Goal: Task Accomplishment & Management: Manage account settings

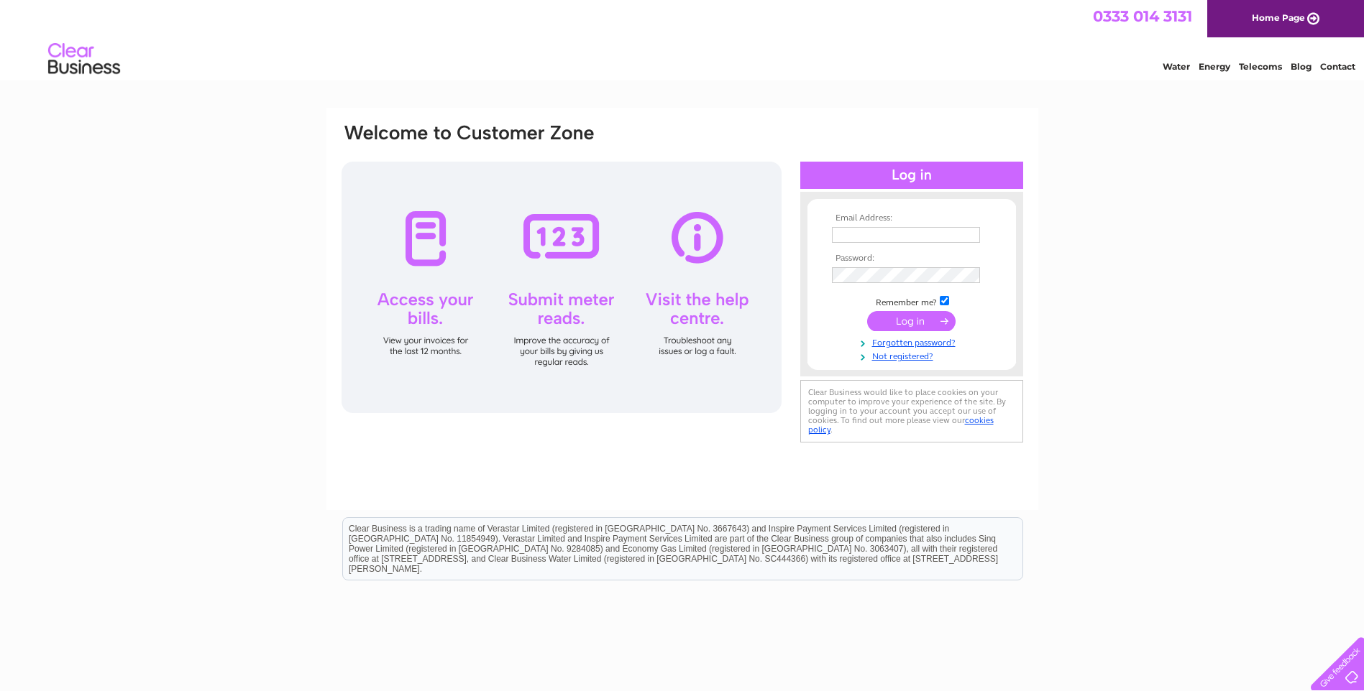
type input "dennisphillips1@blueyonder.co.uk"
click at [931, 324] on input "submit" at bounding box center [911, 321] width 88 height 20
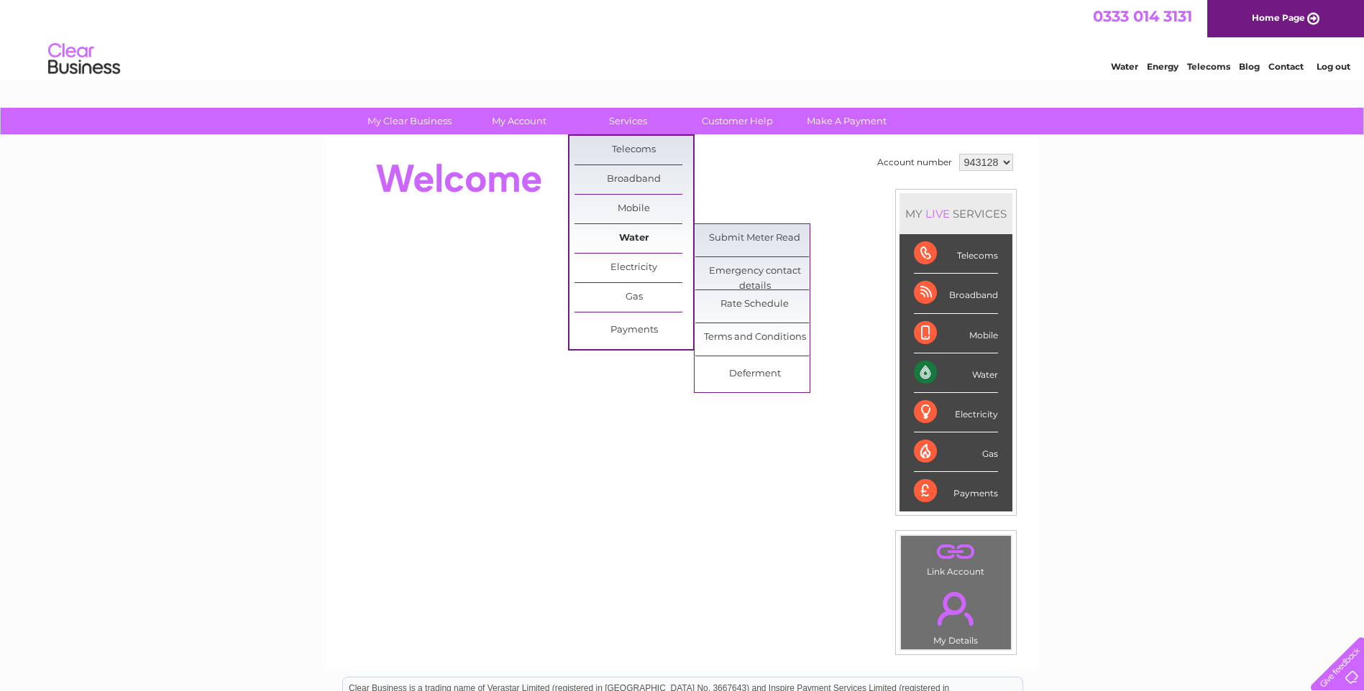
click at [645, 237] on link "Water" at bounding box center [633, 238] width 119 height 29
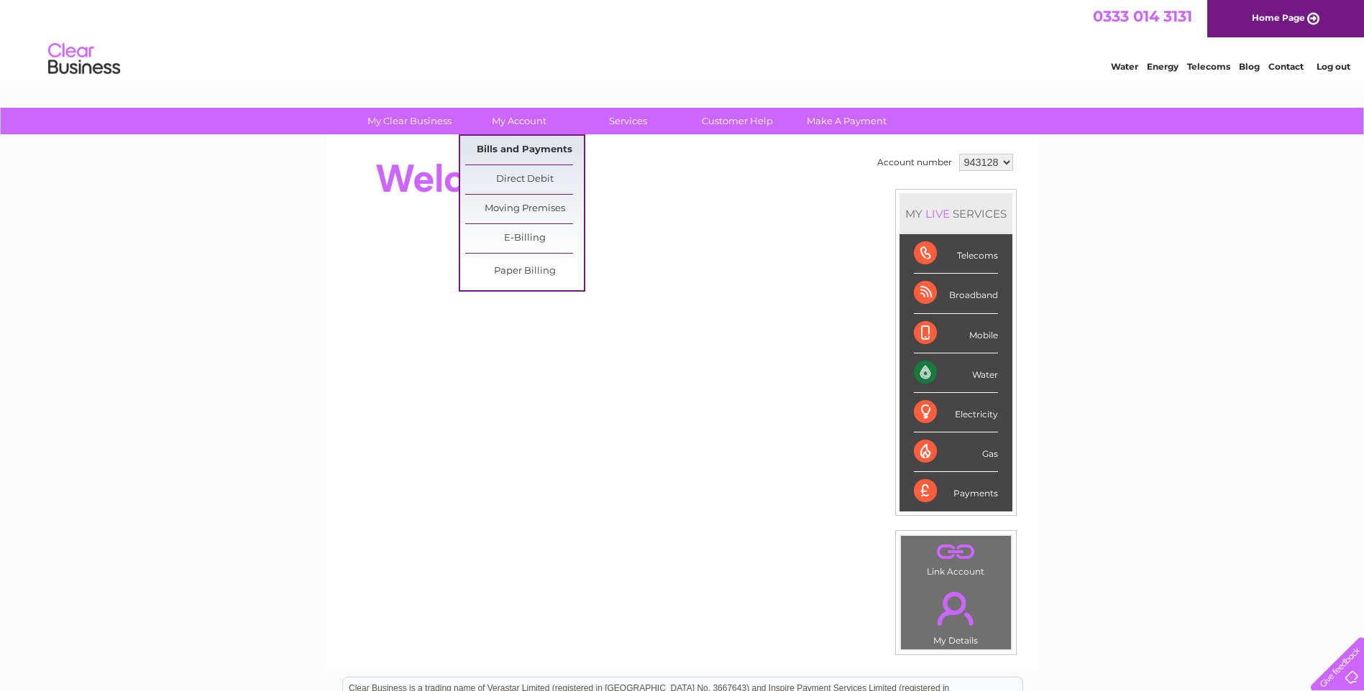
click at [532, 147] on link "Bills and Payments" at bounding box center [524, 150] width 119 height 29
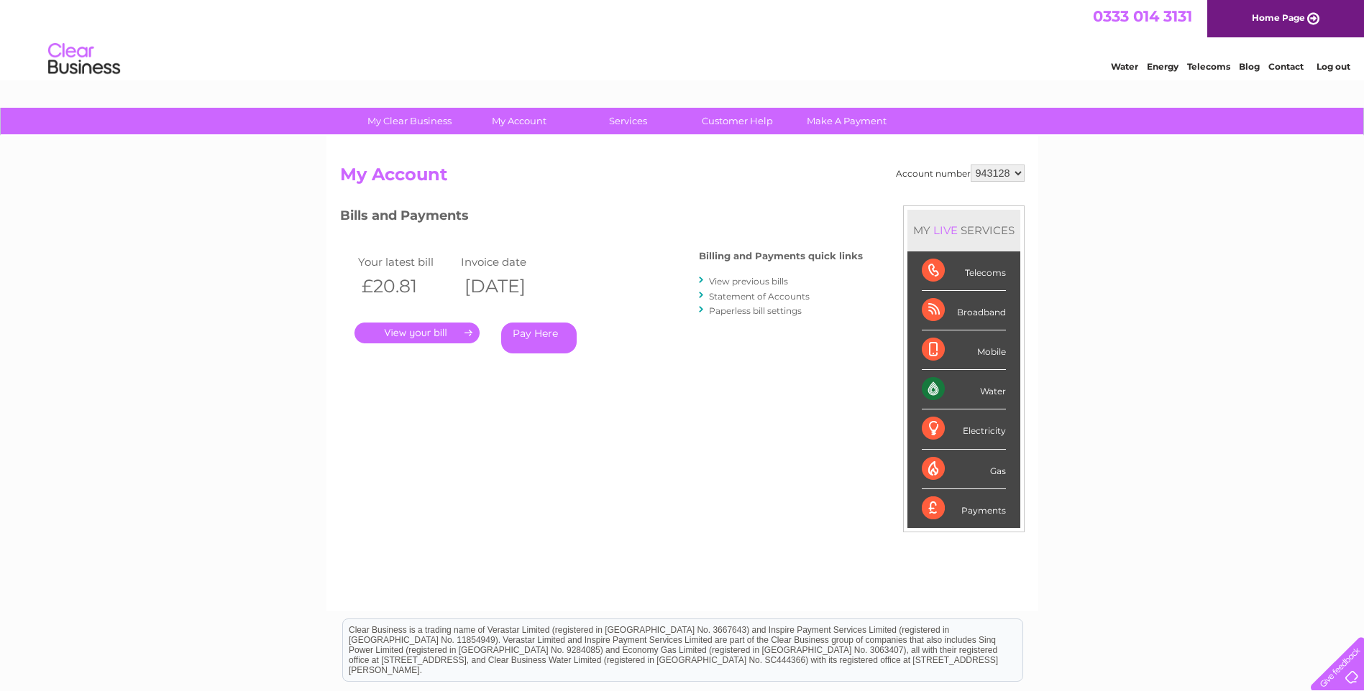
click at [420, 326] on link "." at bounding box center [416, 333] width 125 height 21
